Goal: Navigation & Orientation: Find specific page/section

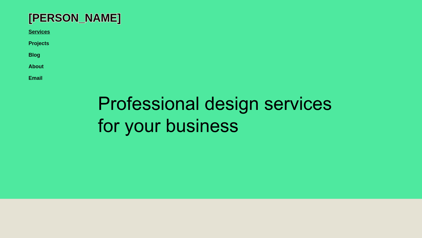
click at [45, 45] on link "Projects" at bounding box center [42, 41] width 26 height 12
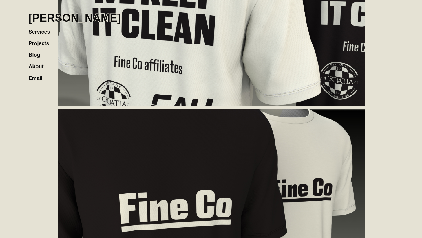
scroll to position [1027, 0]
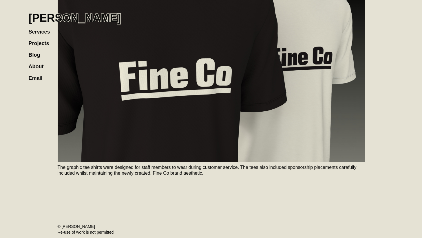
click at [94, 20] on h1 "[PERSON_NAME]" at bounding box center [75, 18] width 92 height 13
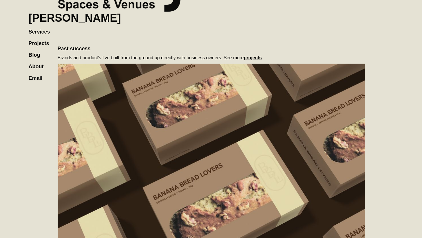
scroll to position [345, 0]
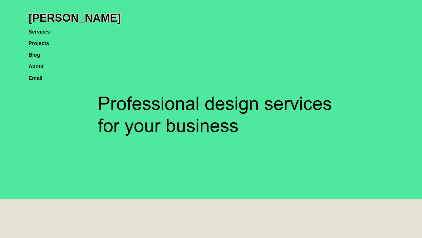
click at [37, 43] on link "Projects" at bounding box center [42, 41] width 26 height 12
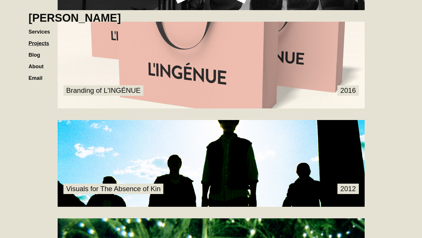
scroll to position [859, 0]
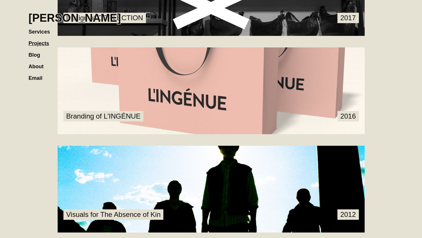
click at [147, 68] on link at bounding box center [211, 91] width 307 height 87
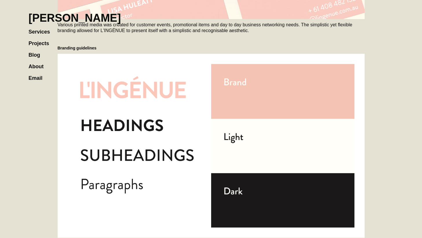
scroll to position [1021, 0]
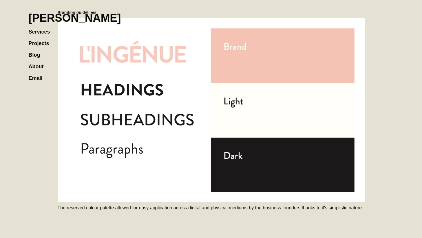
click at [72, 21] on h1 "[PERSON_NAME]" at bounding box center [75, 18] width 92 height 13
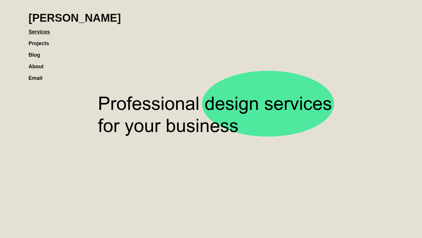
click at [44, 40] on link "Projects" at bounding box center [42, 41] width 26 height 12
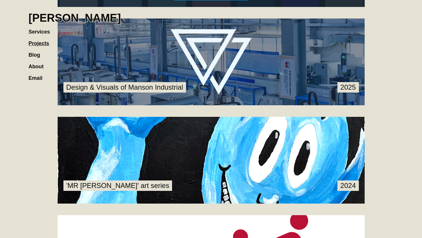
scroll to position [199, 0]
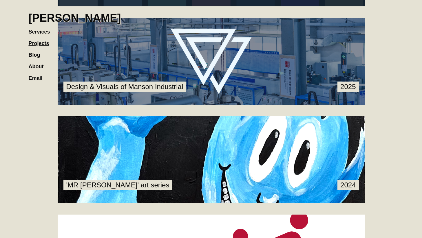
click at [106, 63] on link at bounding box center [211, 61] width 307 height 87
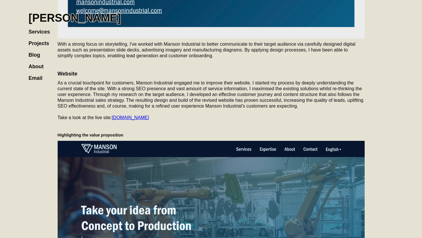
scroll to position [1073, 0]
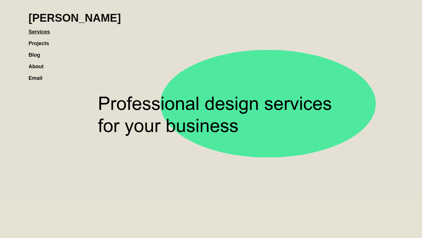
click at [38, 65] on link "About" at bounding box center [39, 64] width 21 height 12
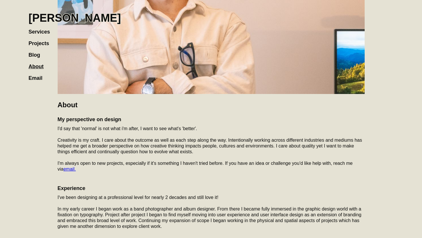
scroll to position [239, 0]
